Goal: Task Accomplishment & Management: Manage account settings

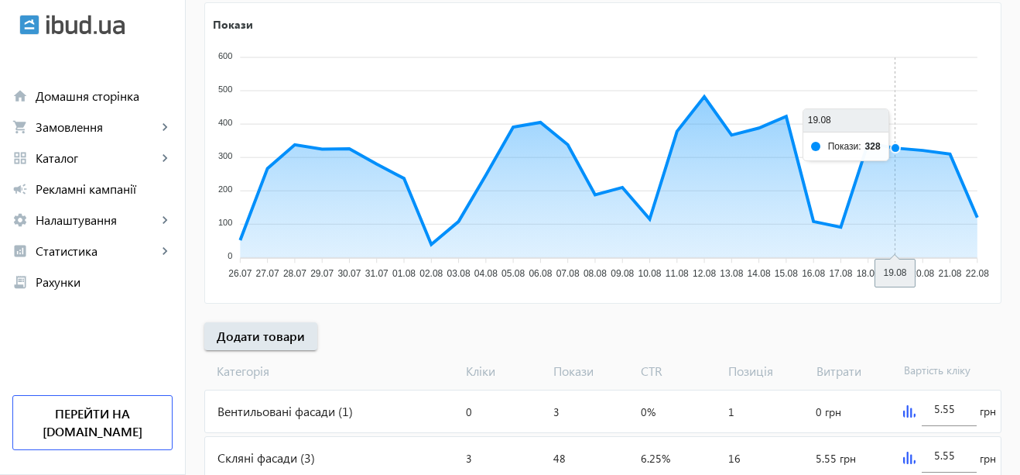
scroll to position [310, 0]
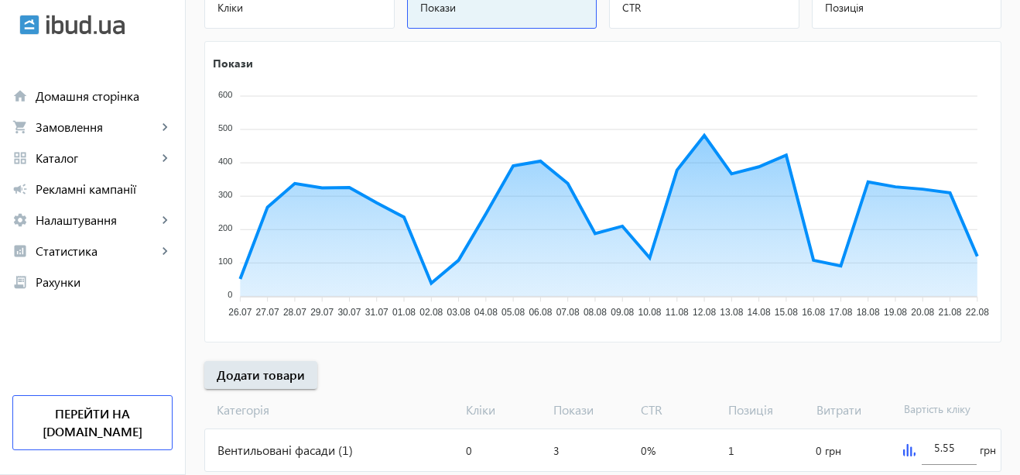
scroll to position [232, 0]
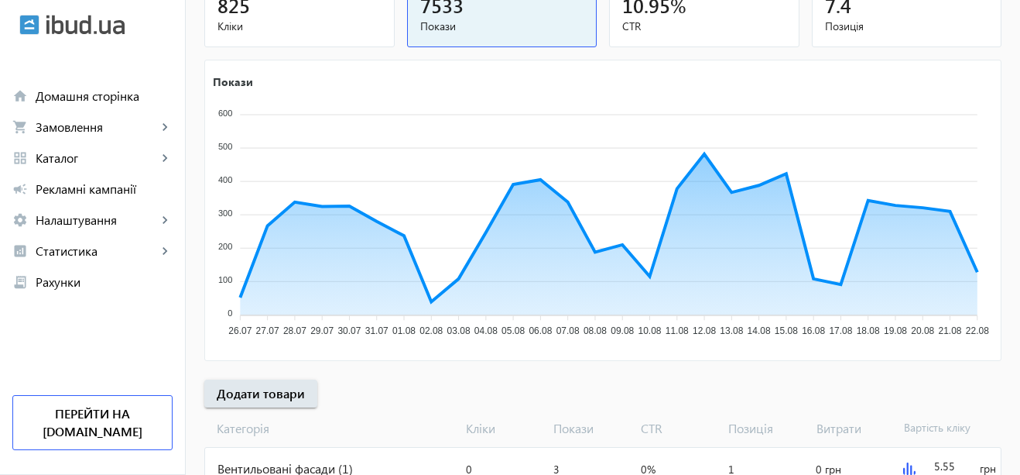
scroll to position [310, 0]
